Goal: Transaction & Acquisition: Purchase product/service

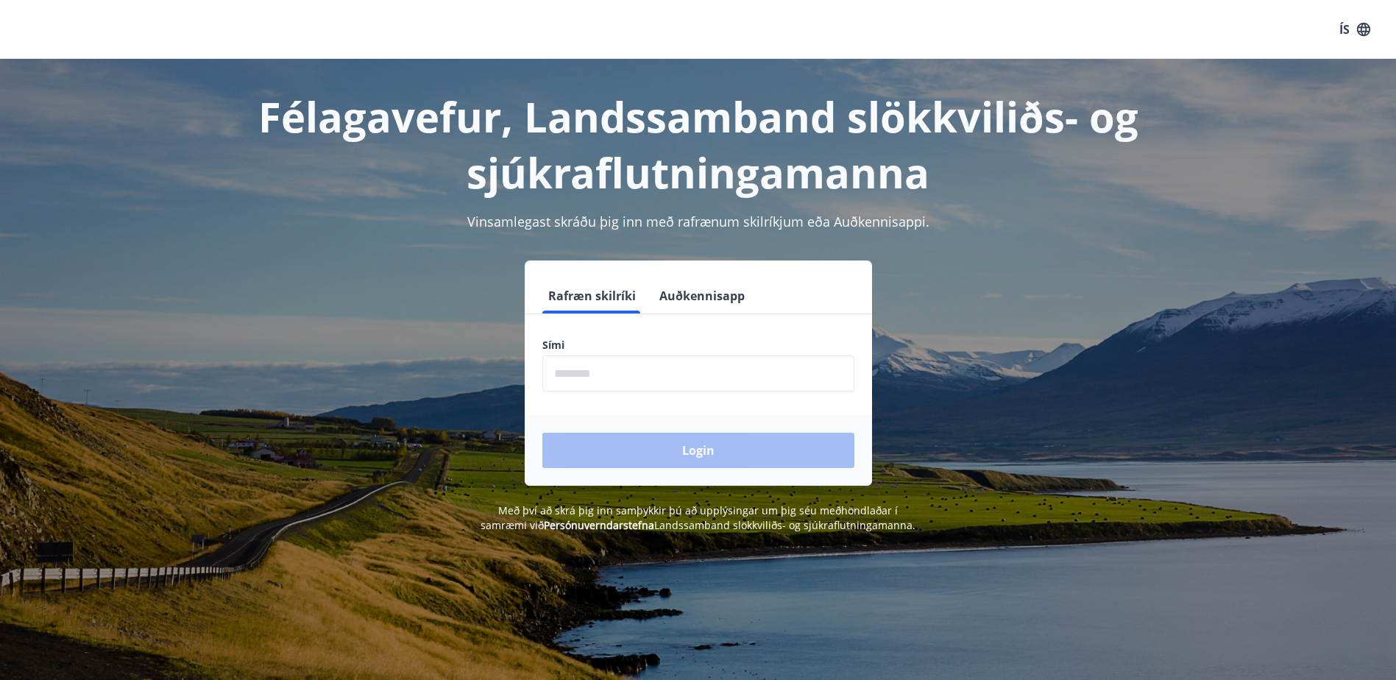
click at [697, 294] on button "Auðkennisapp" at bounding box center [701, 295] width 97 height 35
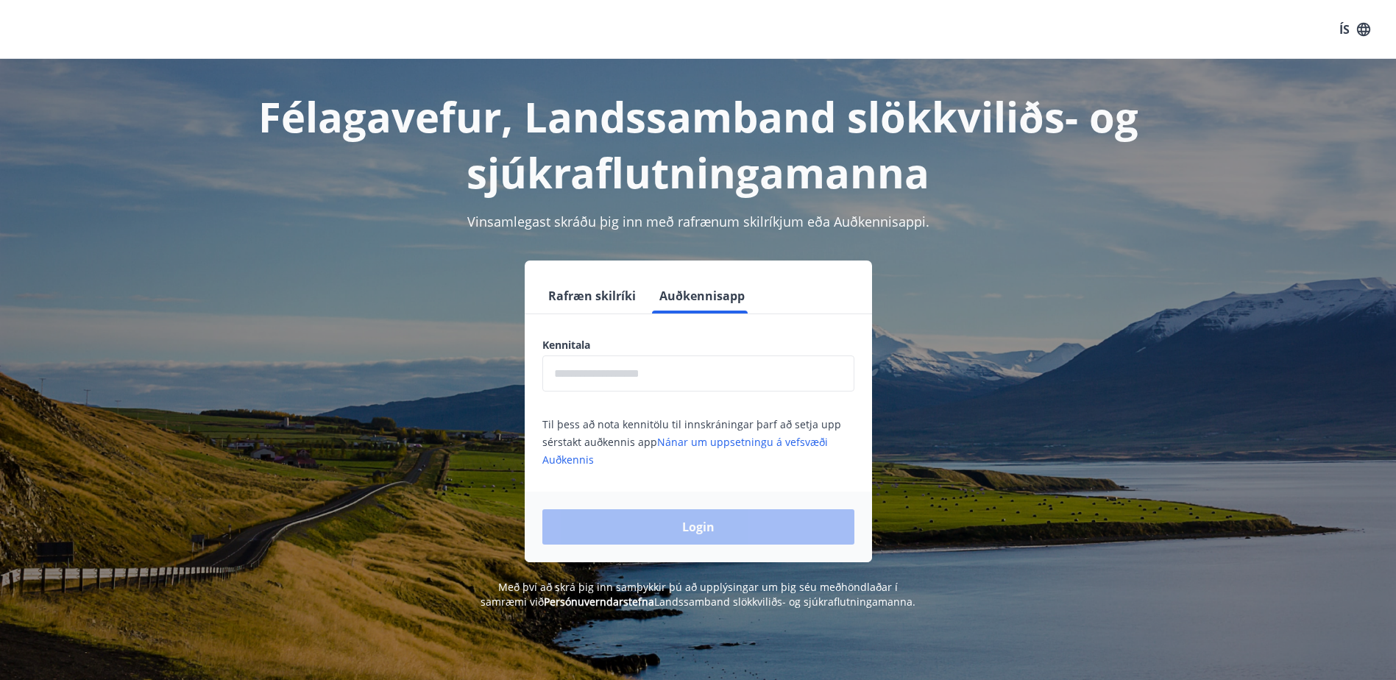
click at [563, 298] on button "Rafræn skilríki" at bounding box center [591, 295] width 99 height 35
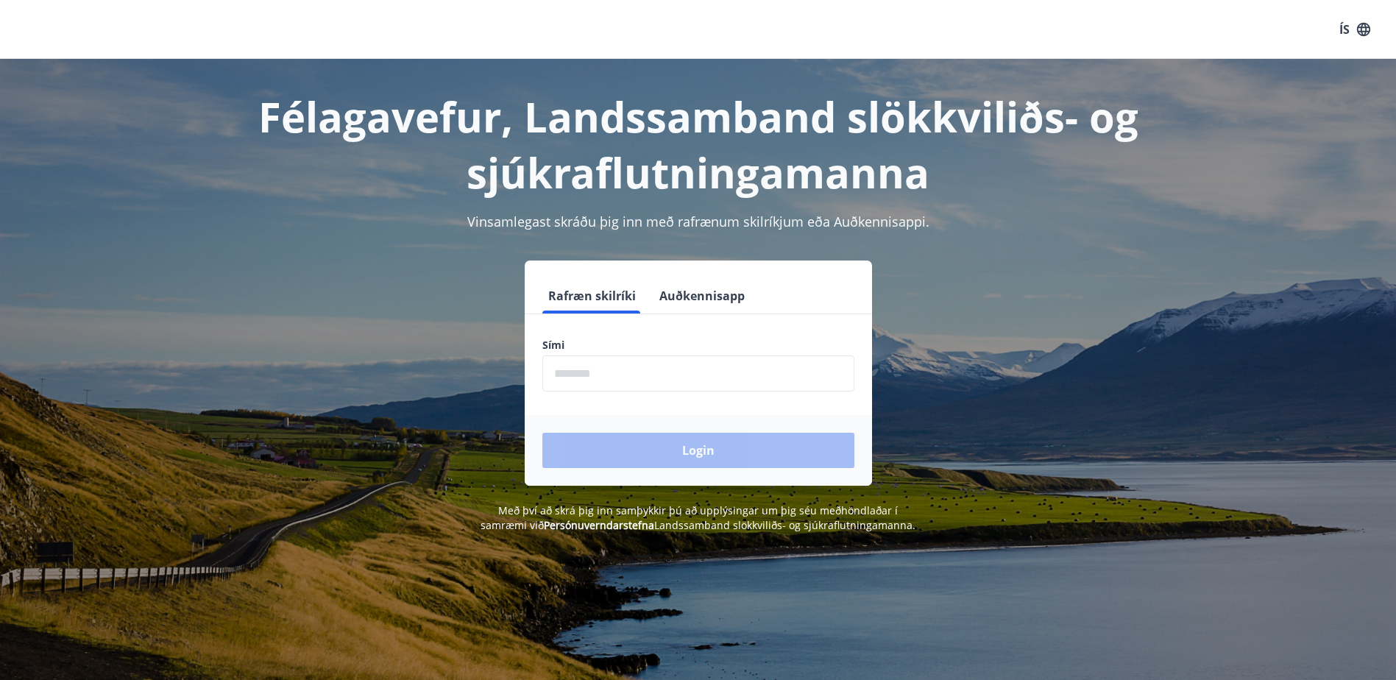
click at [570, 376] on input "phone" at bounding box center [698, 373] width 312 height 36
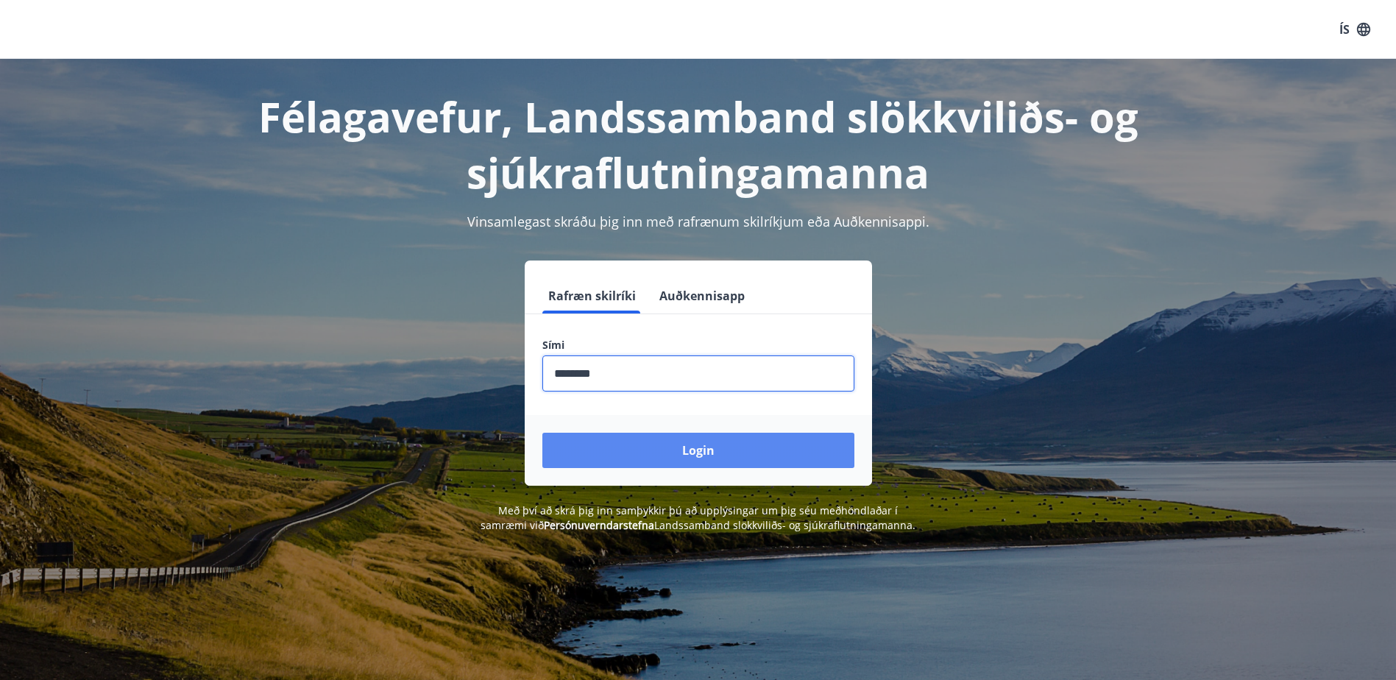
type input "********"
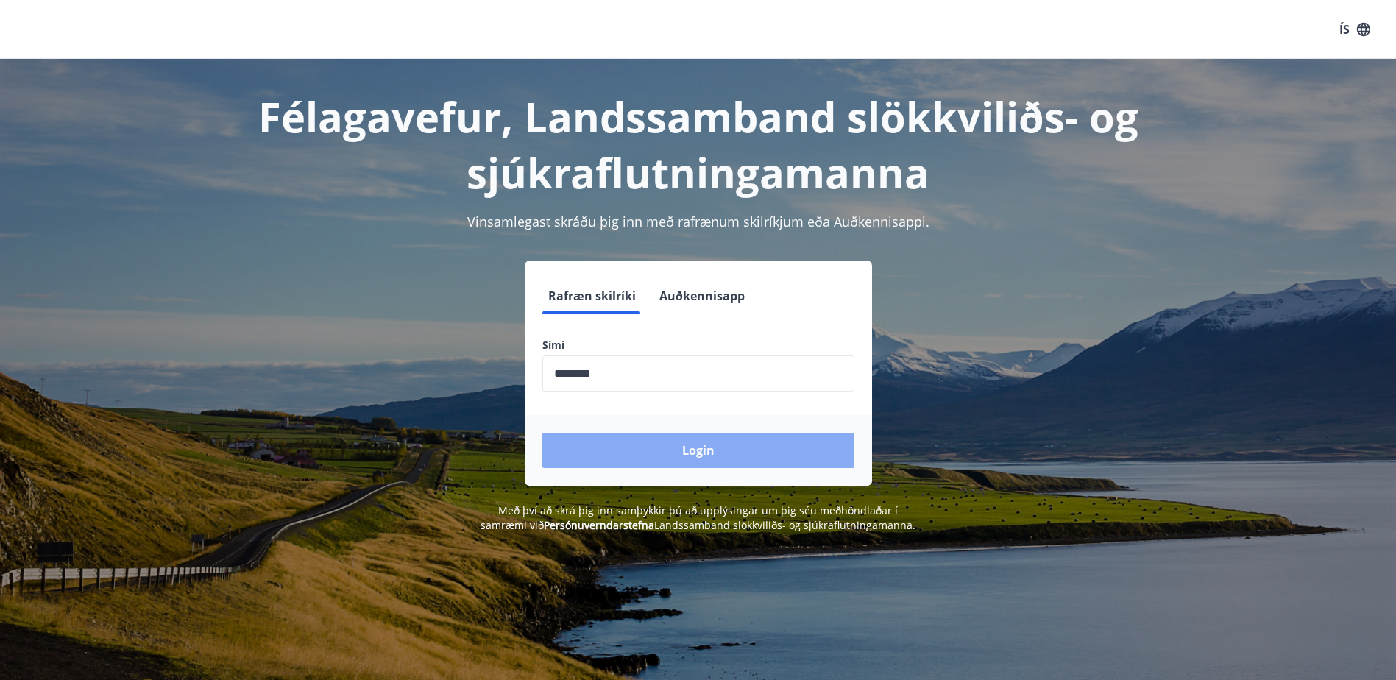
click at [710, 454] on button "Login" at bounding box center [698, 450] width 312 height 35
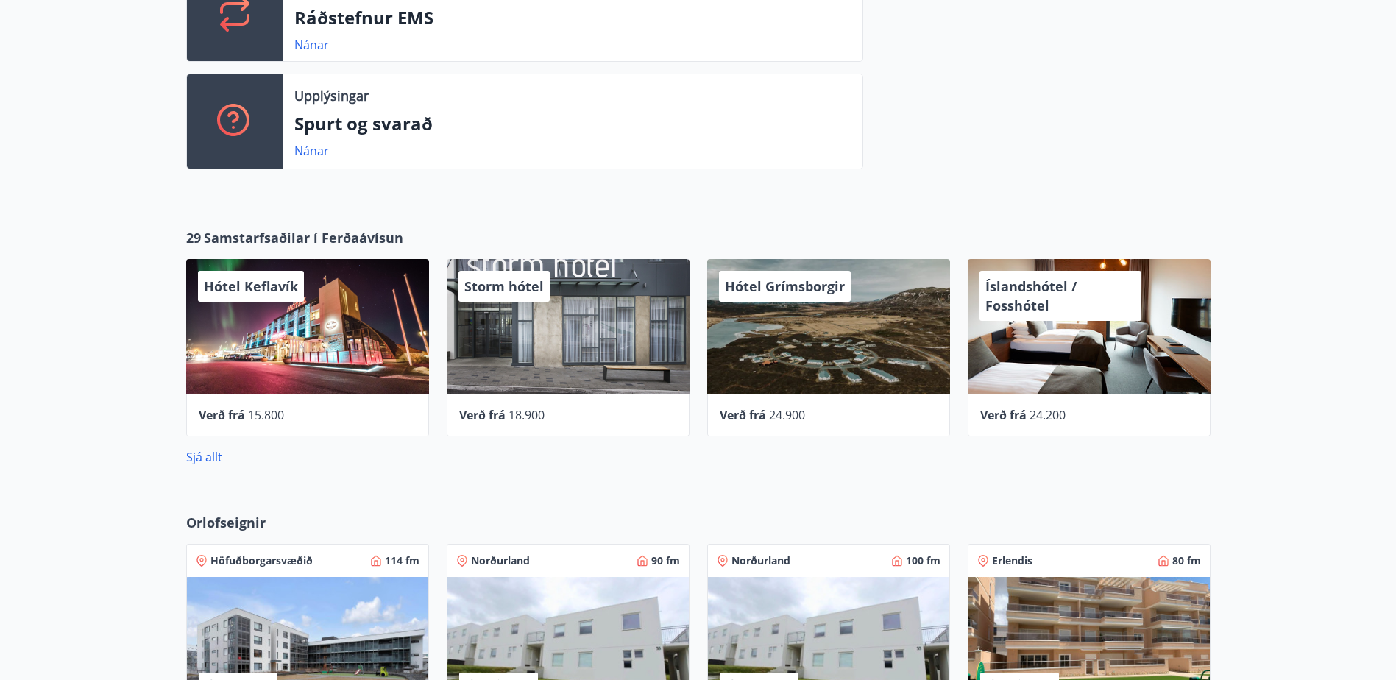
scroll to position [662, 0]
click at [221, 462] on link "Sjá allt" at bounding box center [204, 457] width 36 height 16
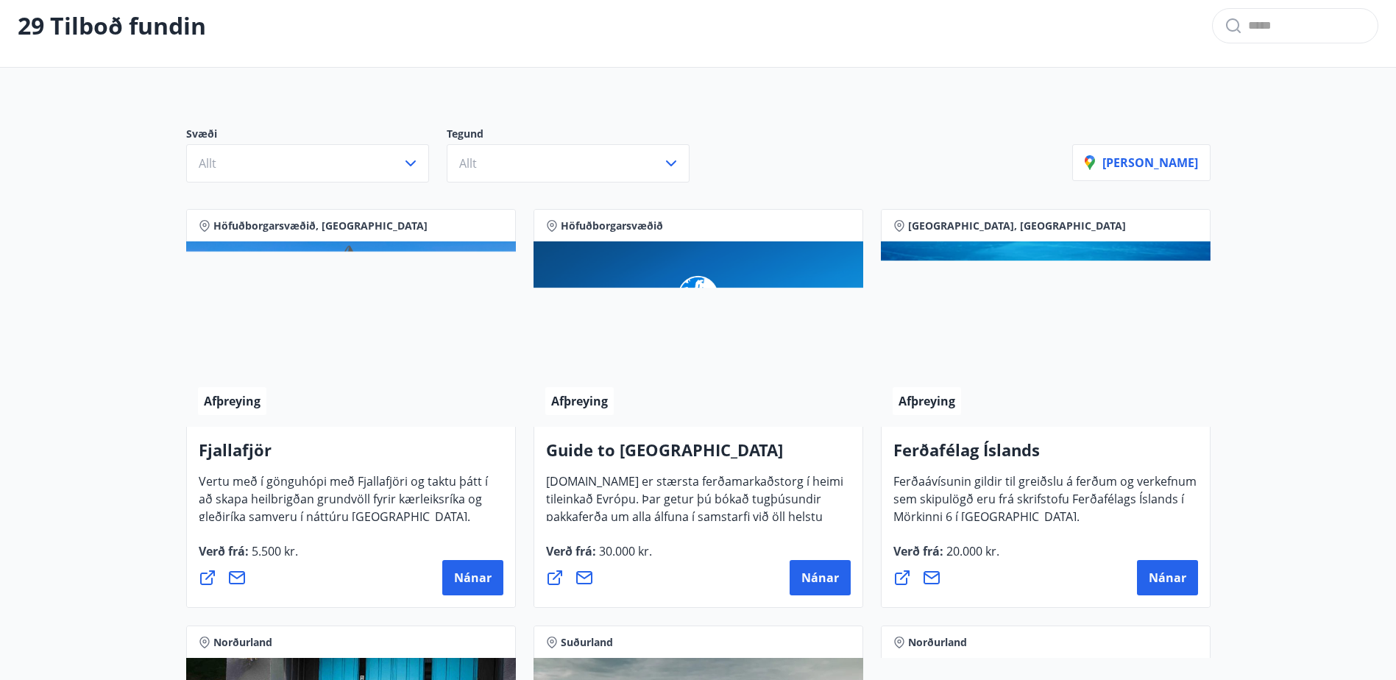
scroll to position [74, 0]
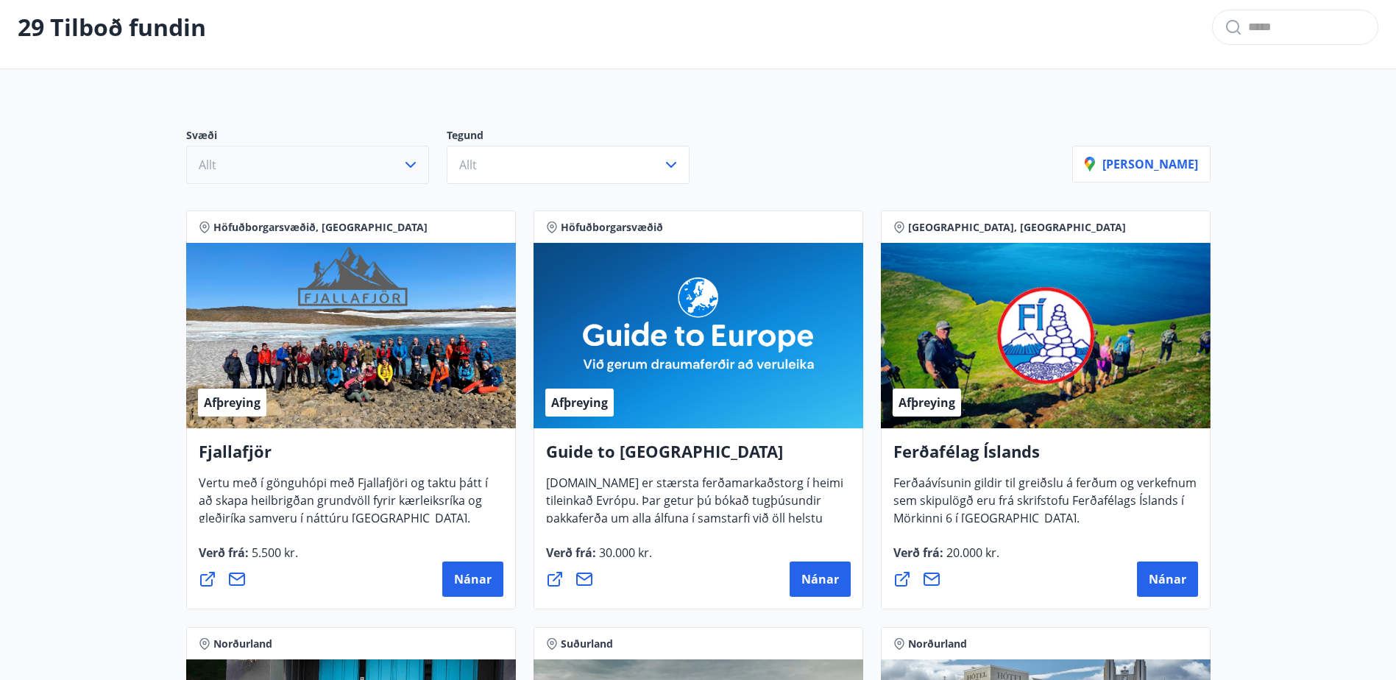
click at [406, 166] on icon "button" at bounding box center [411, 165] width 18 height 18
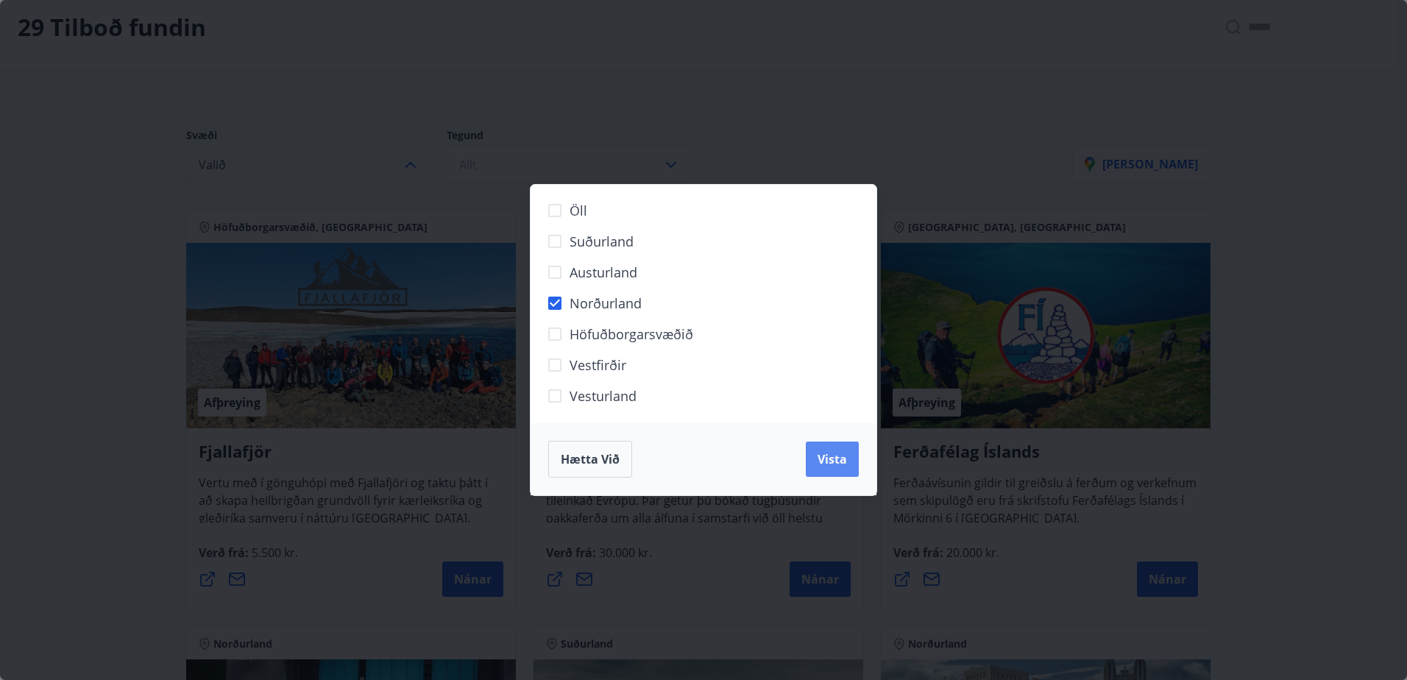
click at [843, 461] on span "Vista" at bounding box center [831, 459] width 29 height 16
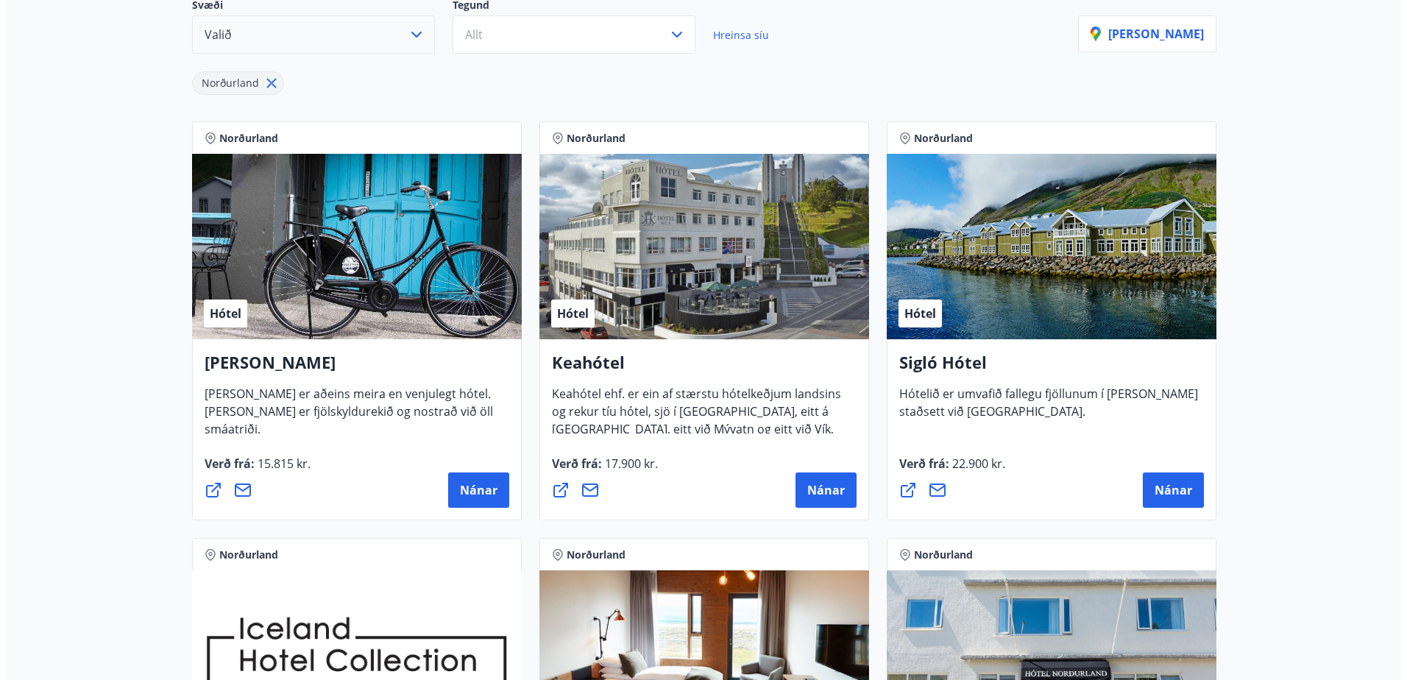
scroll to position [221, 0]
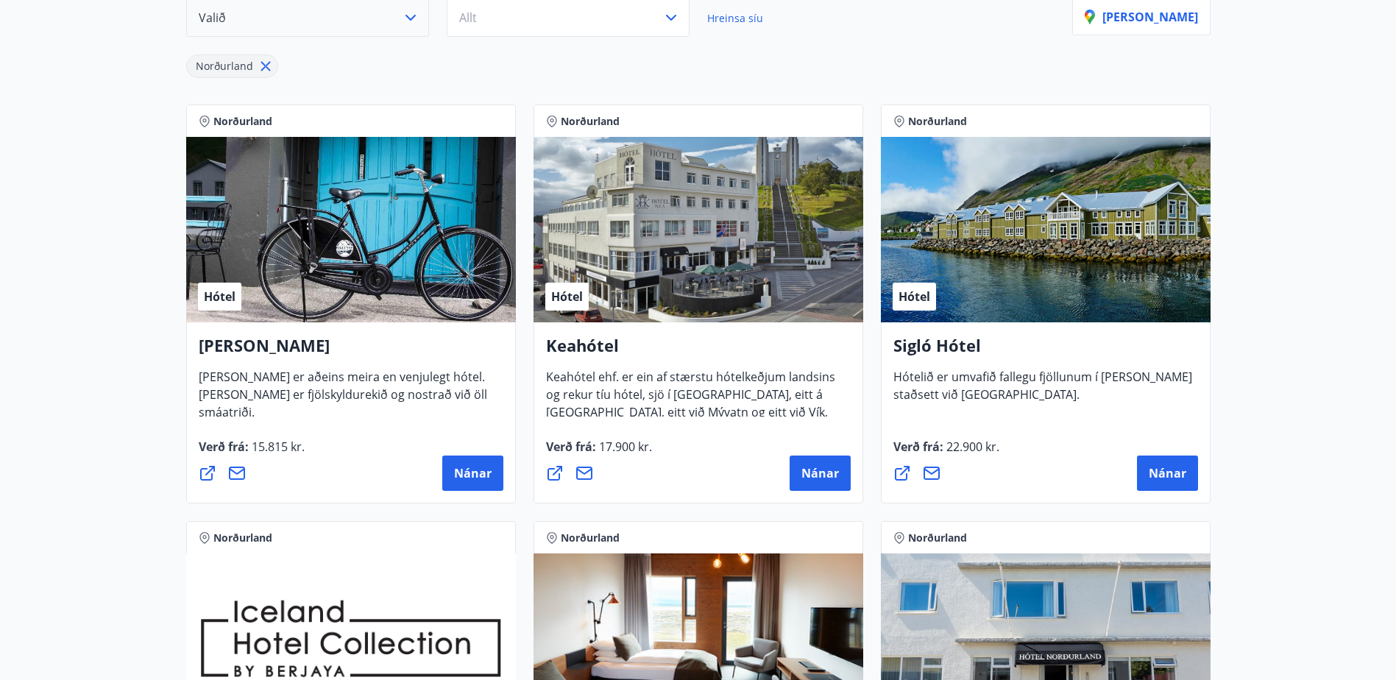
click at [691, 271] on div "Hótel" at bounding box center [698, 229] width 330 height 185
click at [817, 468] on span "Nánar" at bounding box center [820, 473] width 38 height 16
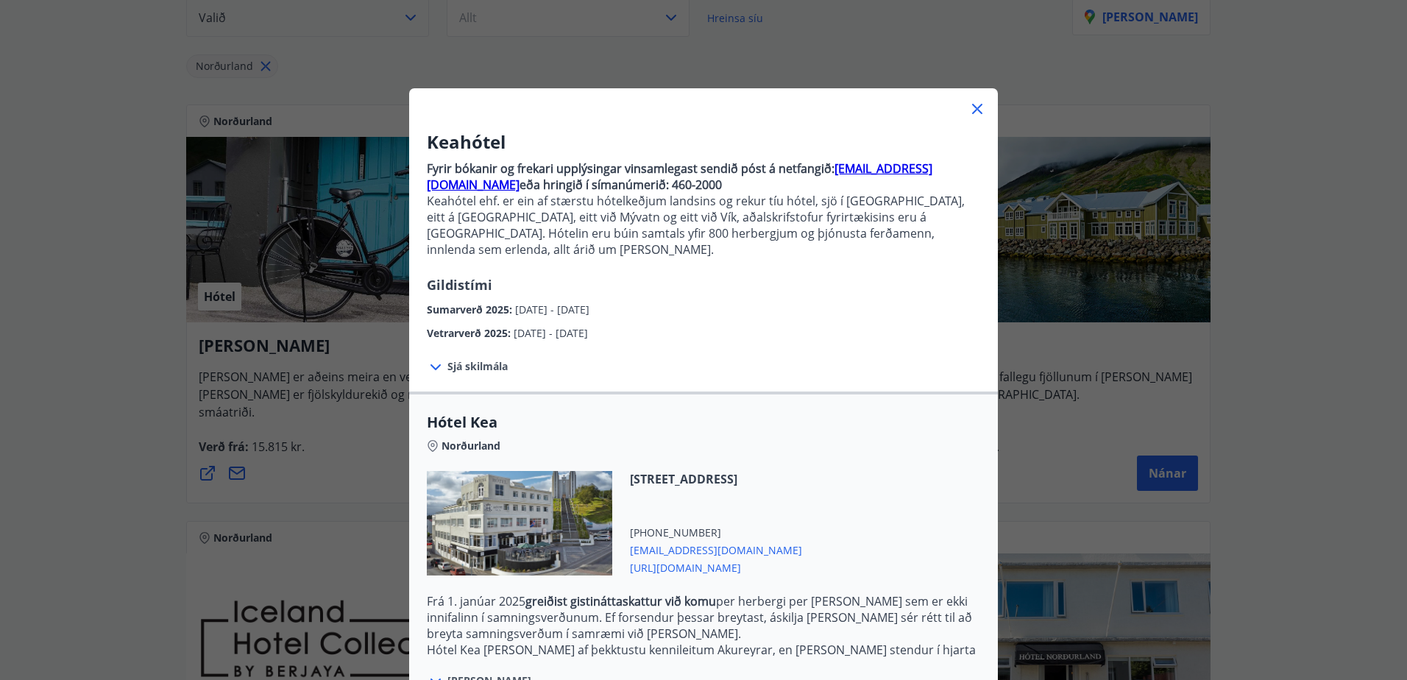
scroll to position [143, 0]
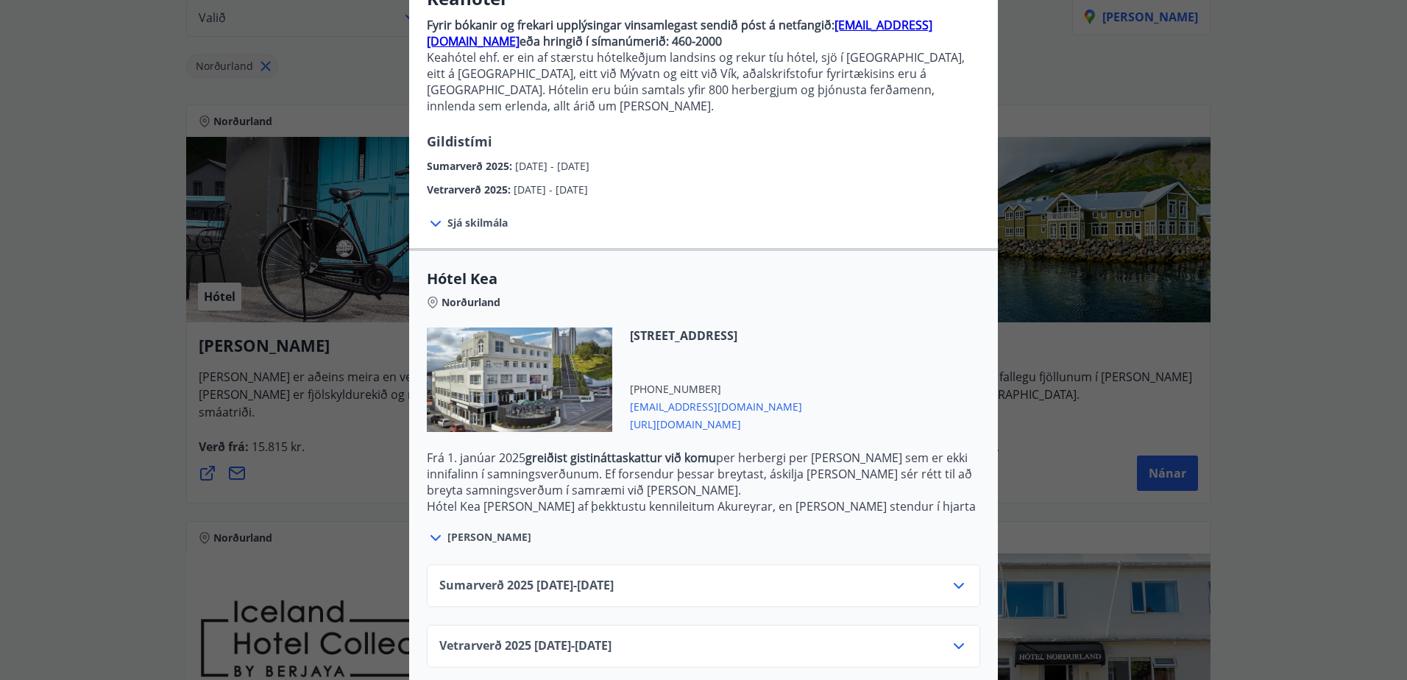
click at [959, 577] on icon at bounding box center [959, 586] width 18 height 18
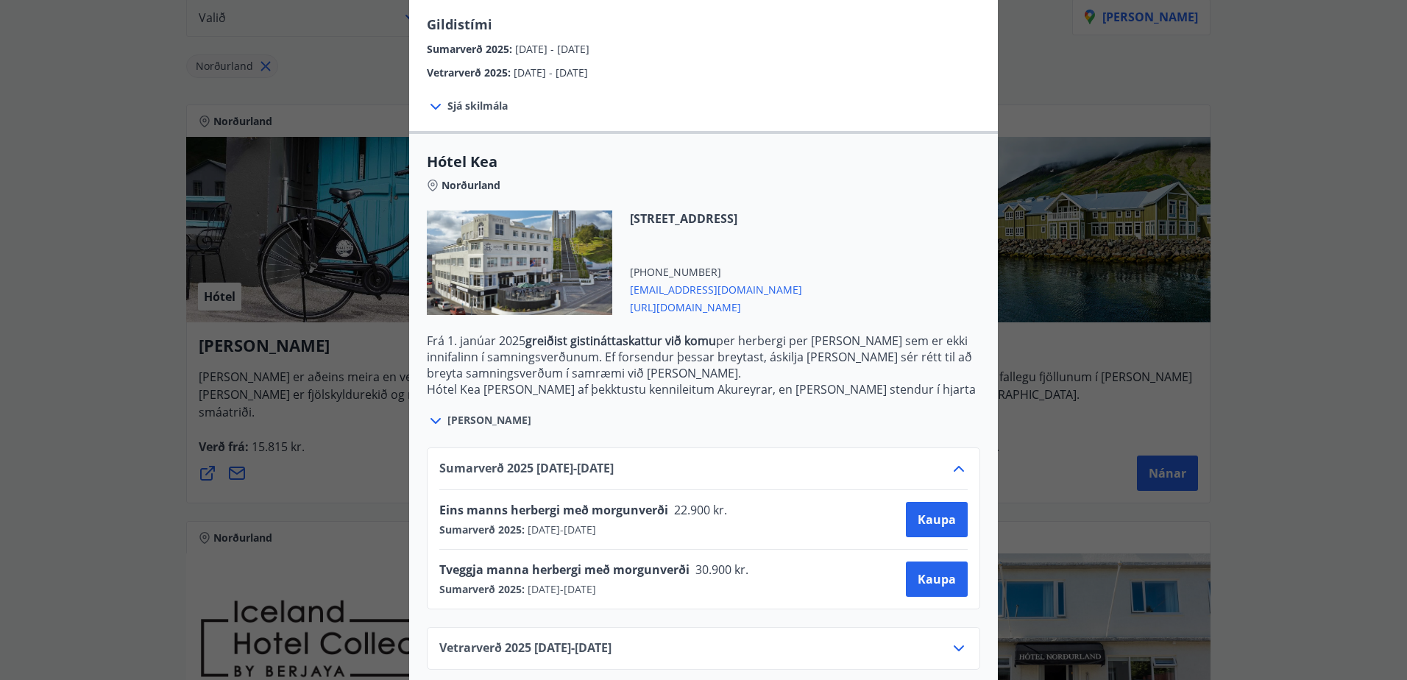
scroll to position [263, 0]
click at [953, 637] on icon at bounding box center [959, 646] width 18 height 18
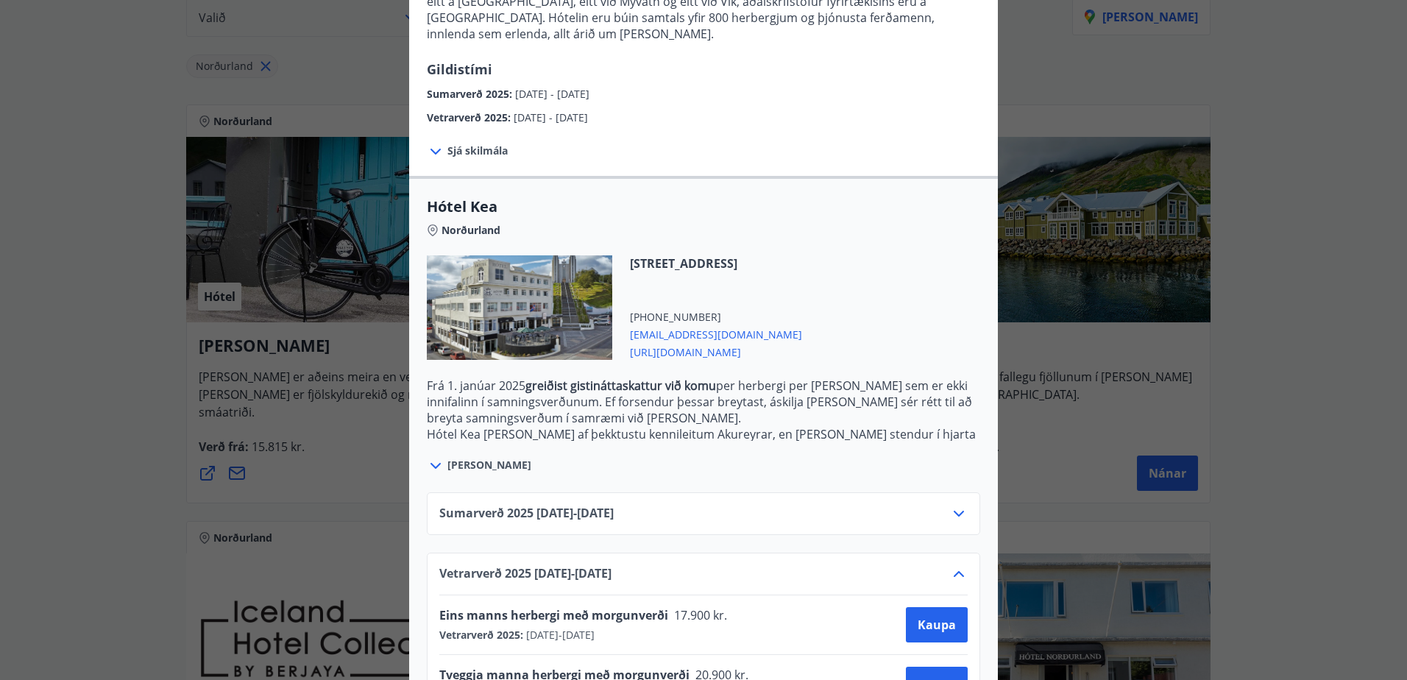
scroll to position [189, 0]
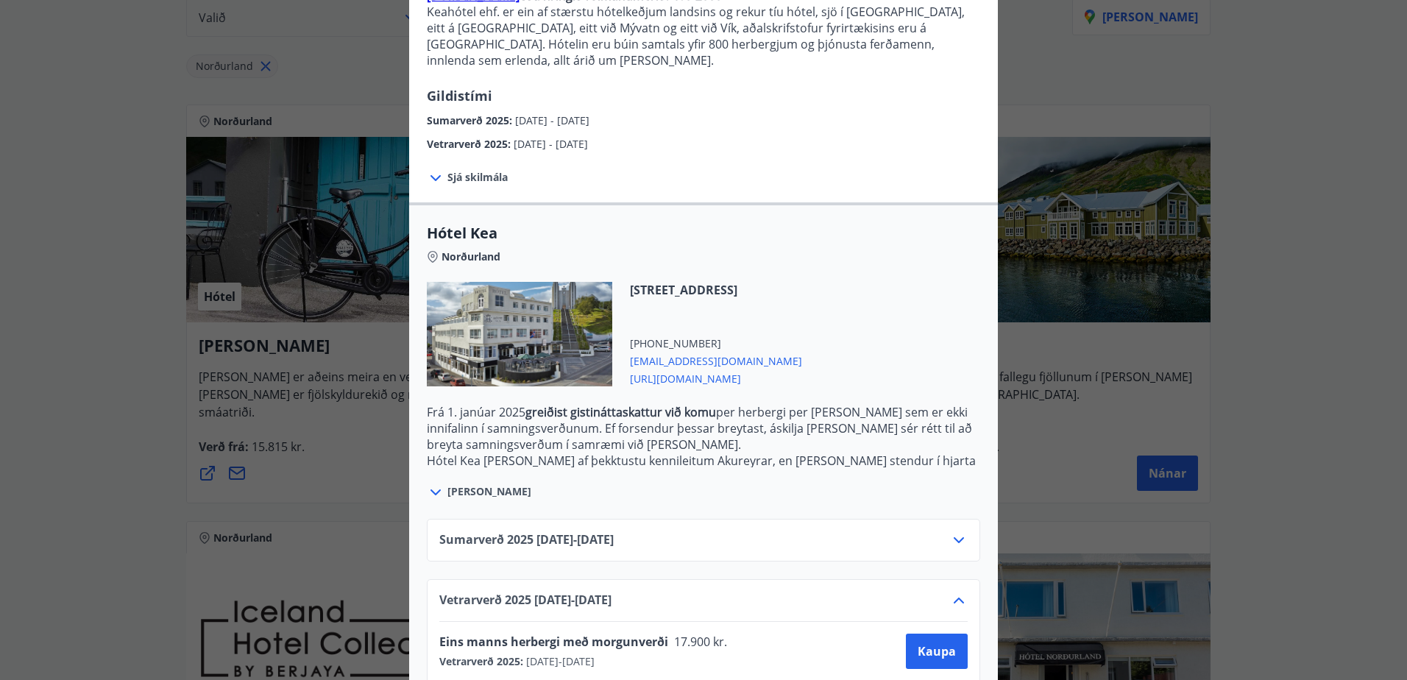
click at [555, 591] on span "Vetrarverð 2025 01.10.25 - 21.12.25" at bounding box center [525, 600] width 172 height 18
click at [950, 531] on icon at bounding box center [959, 540] width 18 height 18
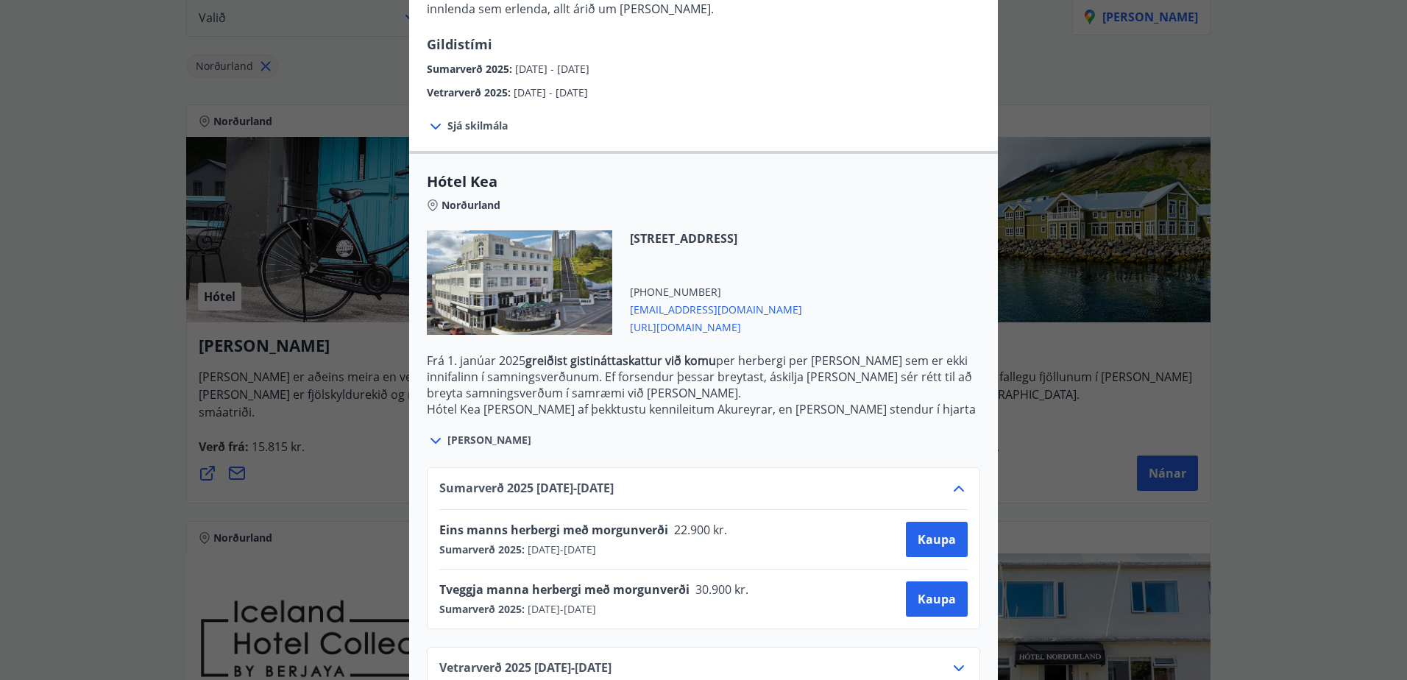
scroll to position [263, 0]
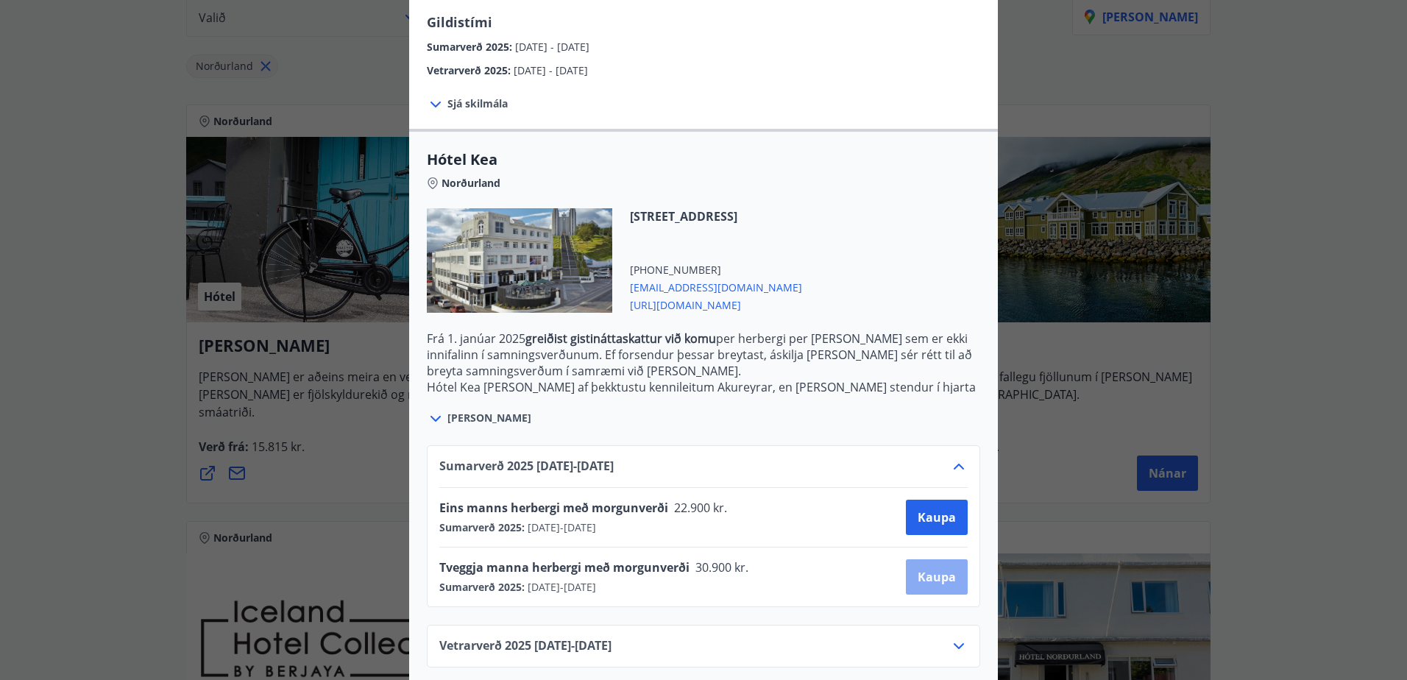
click at [932, 569] on span "Kaupa" at bounding box center [936, 577] width 38 height 16
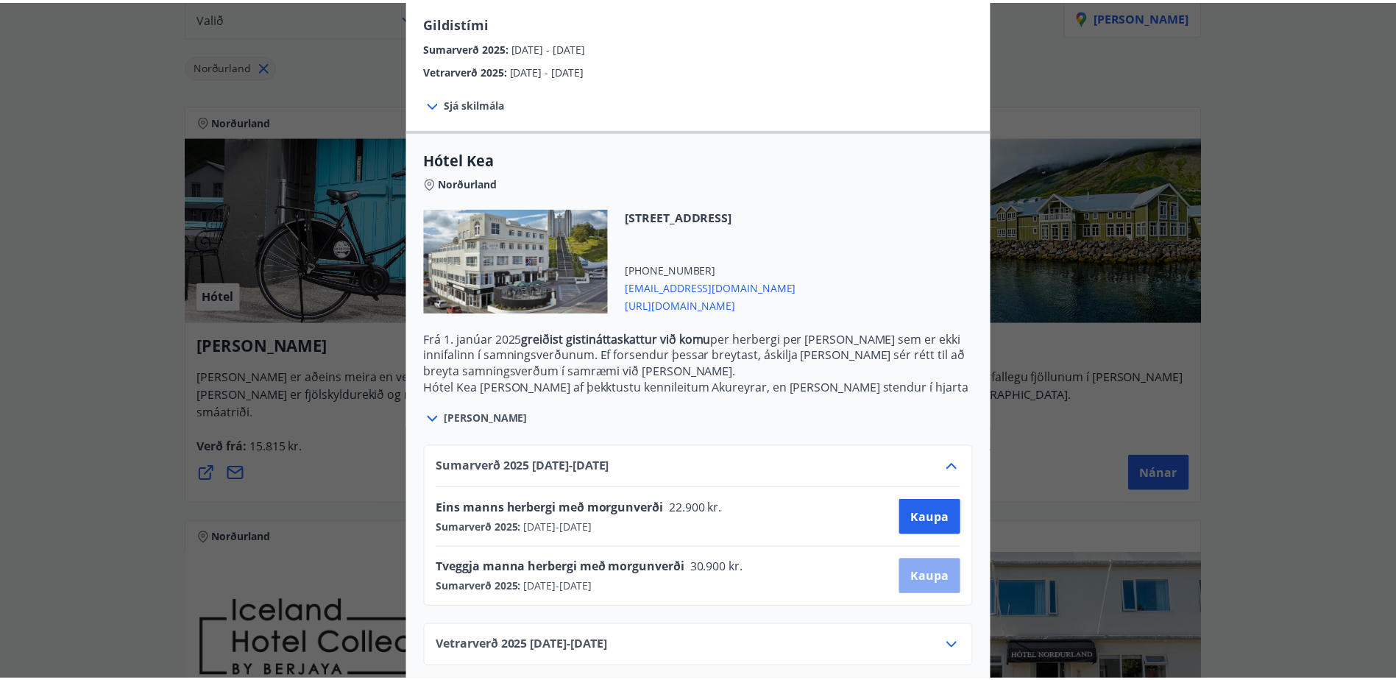
scroll to position [2, 0]
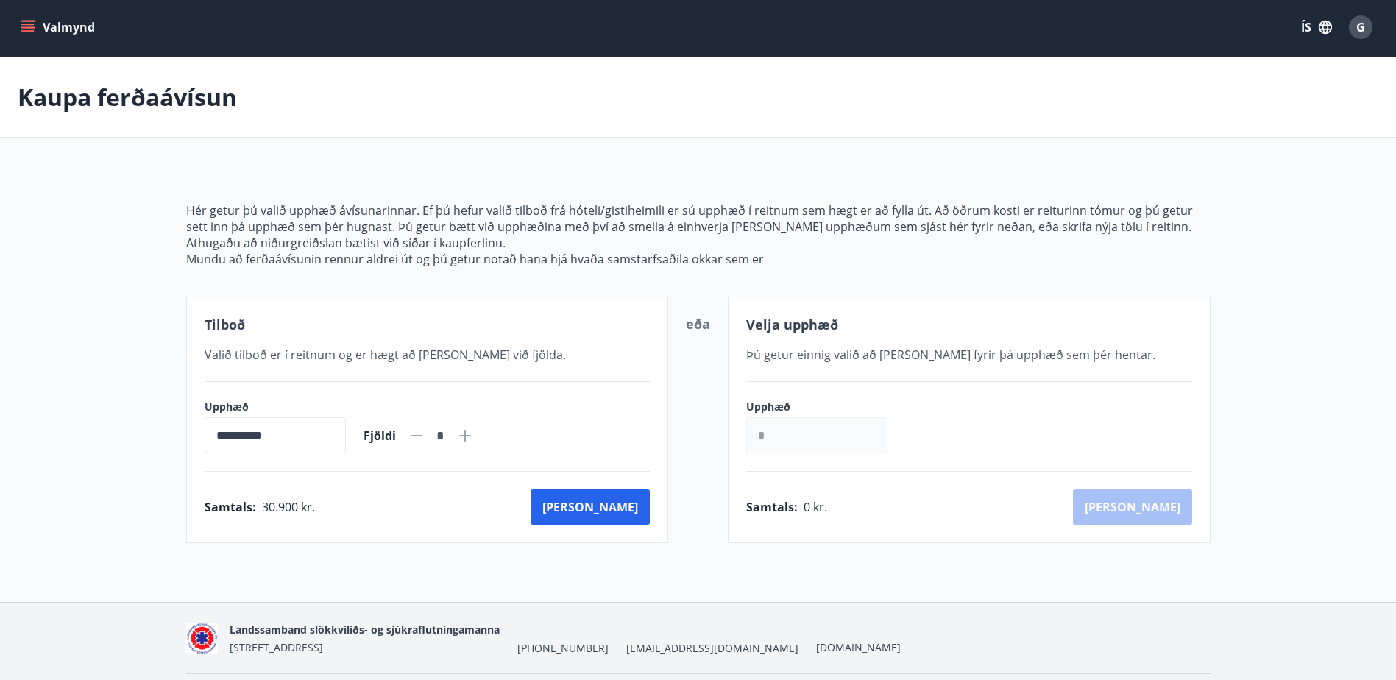
click at [474, 438] on icon at bounding box center [465, 436] width 18 height 18
type input "*"
click at [624, 502] on button "Kaup" at bounding box center [589, 506] width 119 height 35
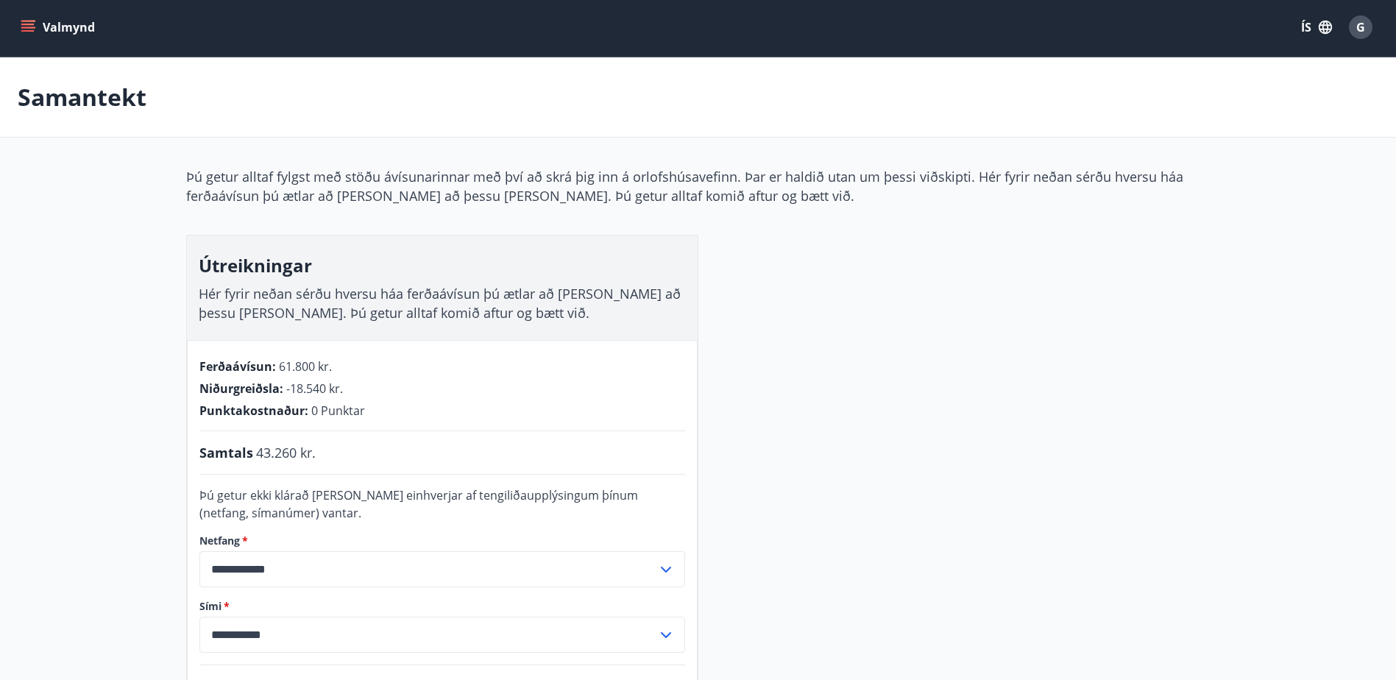
scroll to position [76, 0]
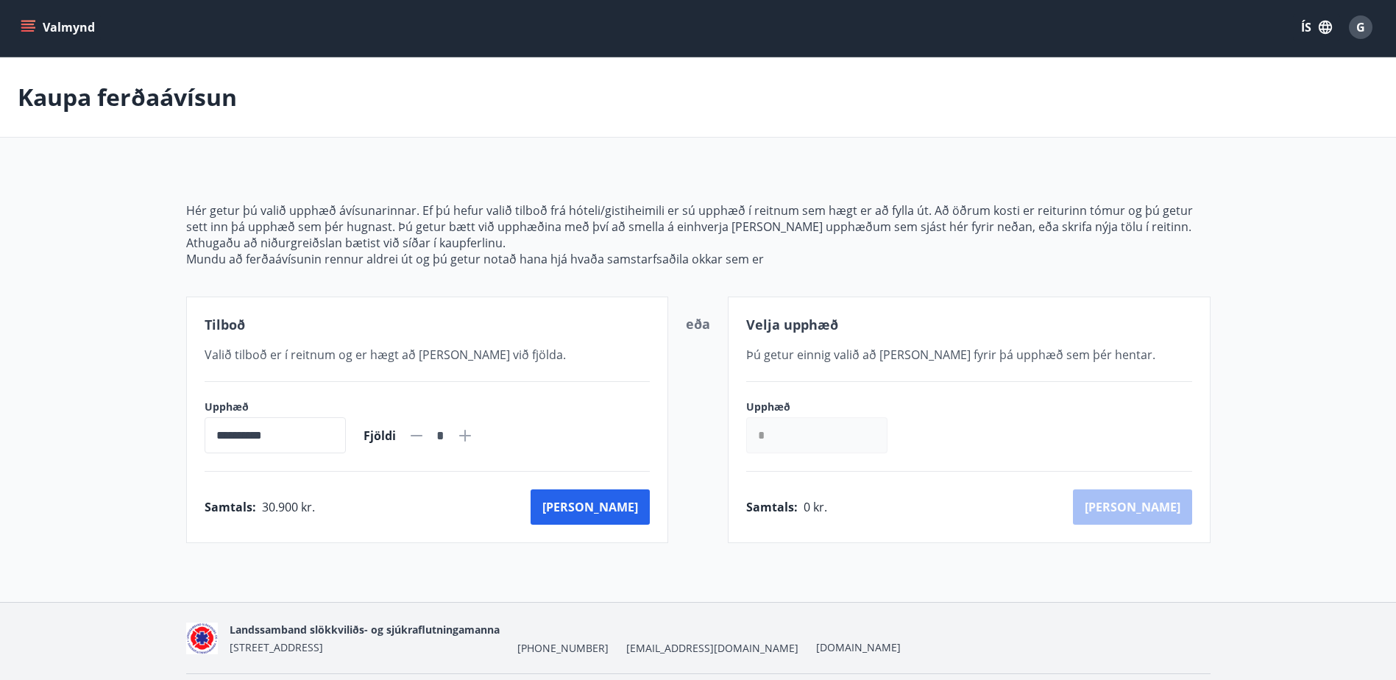
scroll to position [48, 0]
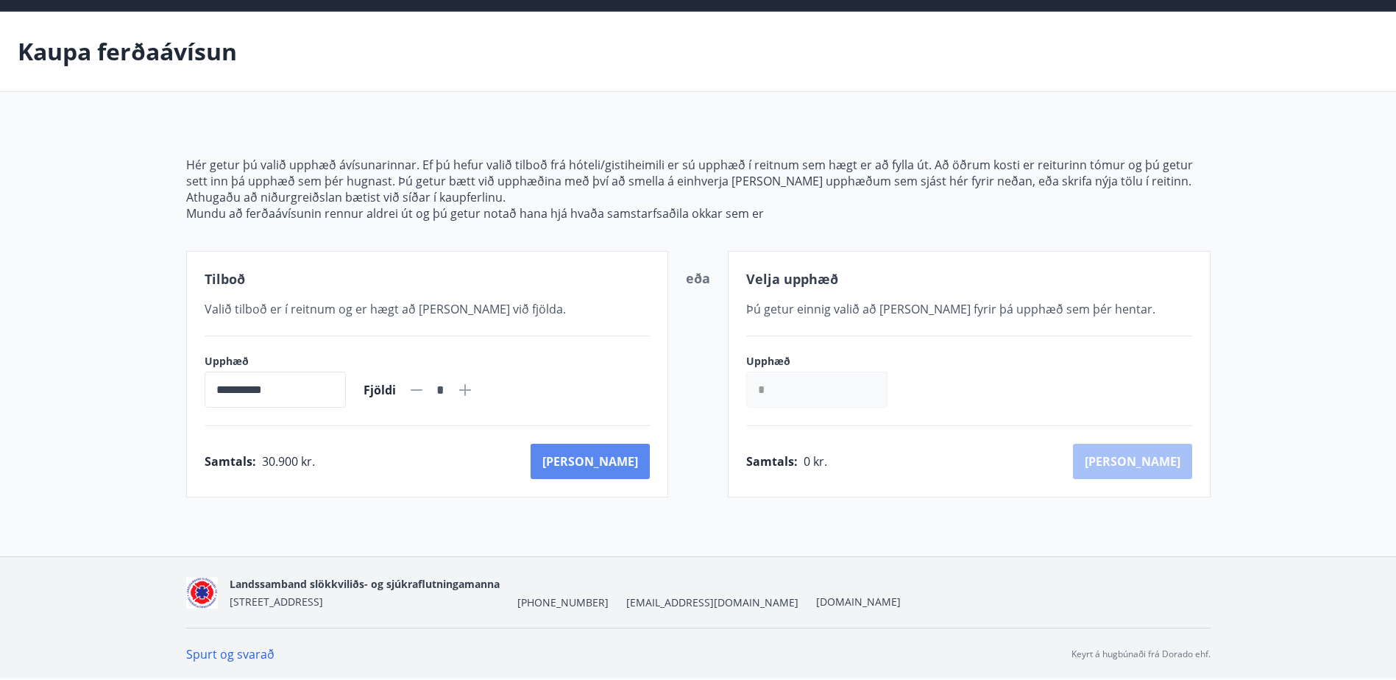
click at [626, 463] on button "Kaup" at bounding box center [589, 461] width 119 height 35
